Goal: Task Accomplishment & Management: Use online tool/utility

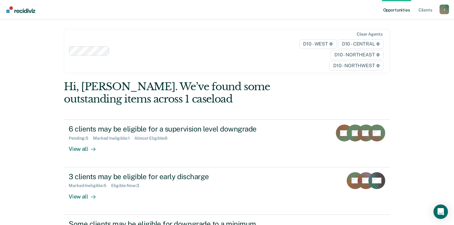
scroll to position [12, 0]
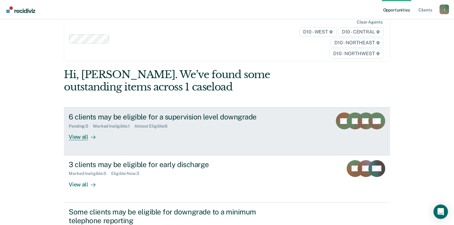
click at [204, 118] on div "6 clients may be eligible for a supervision level downgrade" at bounding box center [175, 116] width 212 height 9
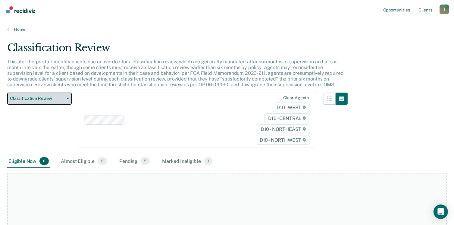
click at [37, 102] on button "Classification Review" at bounding box center [39, 99] width 65 height 12
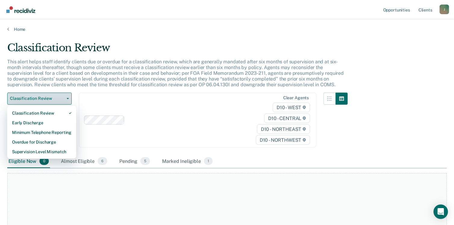
click at [37, 102] on button "Classification Review" at bounding box center [39, 99] width 65 height 12
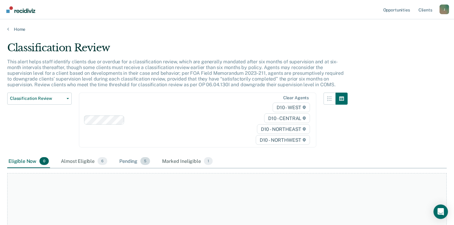
click at [126, 159] on div "Pending 5" at bounding box center [134, 161] width 33 height 13
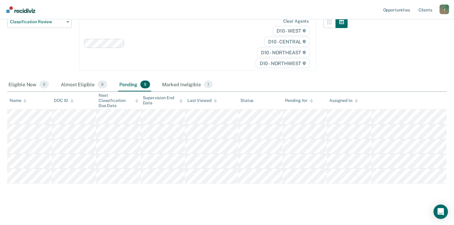
scroll to position [77, 0]
click at [33, 81] on div "Eligible Now 0" at bounding box center [28, 83] width 43 height 13
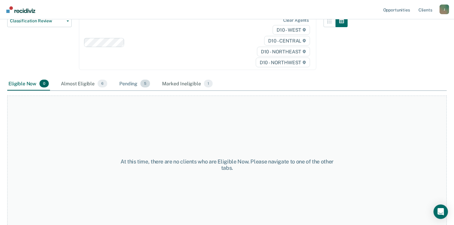
click at [124, 84] on div "Pending 5" at bounding box center [134, 83] width 33 height 13
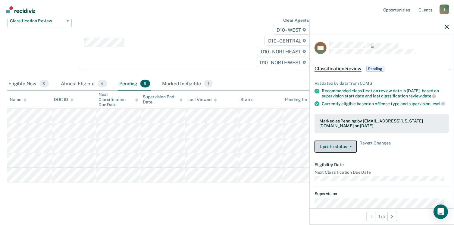
click at [353, 153] on button "Update status" at bounding box center [336, 146] width 43 height 12
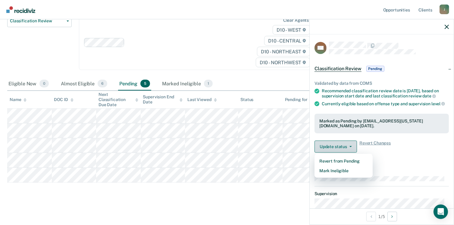
click at [353, 153] on button "Update status" at bounding box center [336, 146] width 43 height 12
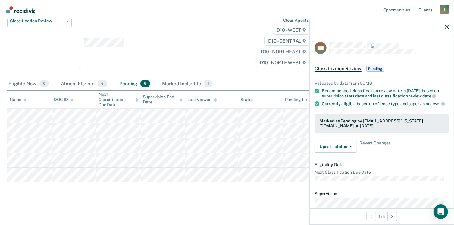
click at [191, 48] on div "Clear agents D10 - WEST D10 - CENTRAL D10 - NORTHEAST D10 - NORTHWEST" at bounding box center [198, 42] width 238 height 55
